Goal: Task Accomplishment & Management: Use online tool/utility

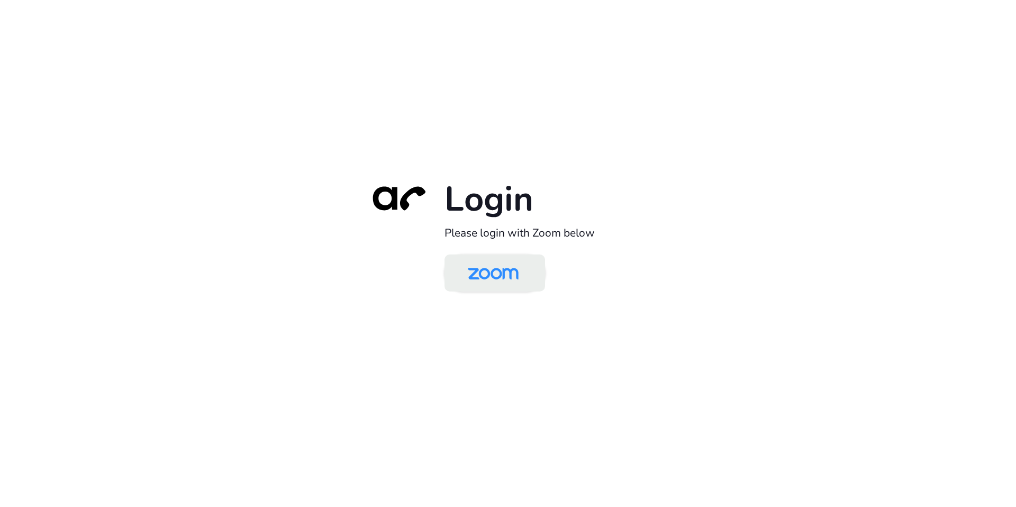
click at [483, 276] on img at bounding box center [493, 274] width 73 height 34
